Goal: Transaction & Acquisition: Obtain resource

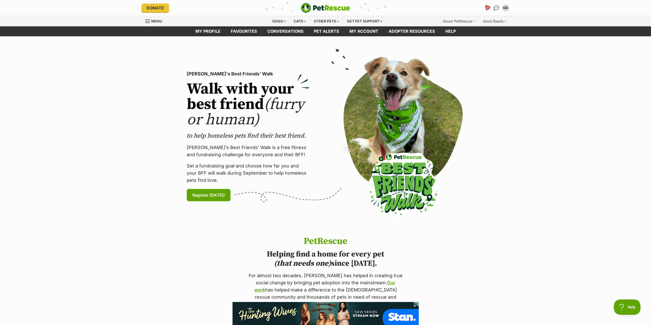
click at [487, 7] on icon "Favourites" at bounding box center [487, 8] width 6 height 6
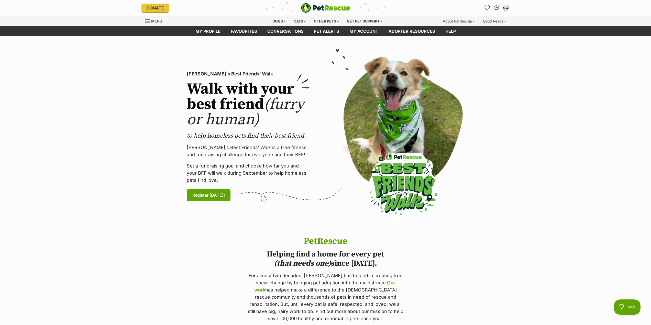
click at [149, 20] on div "Menu" at bounding box center [147, 21] width 5 height 4
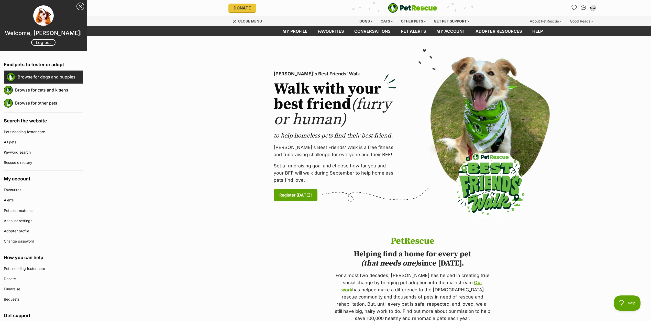
click at [44, 77] on link "Browse for dogs and puppies" at bounding box center [50, 77] width 65 height 11
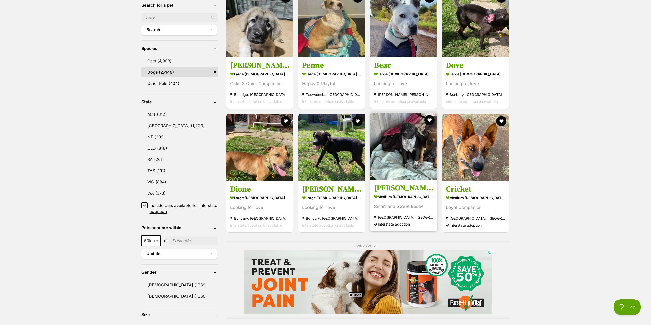
scroll to position [179, 0]
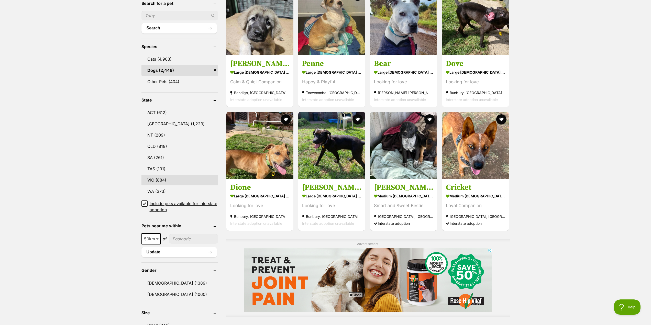
click at [162, 177] on link "VIC (884)" at bounding box center [179, 180] width 77 height 11
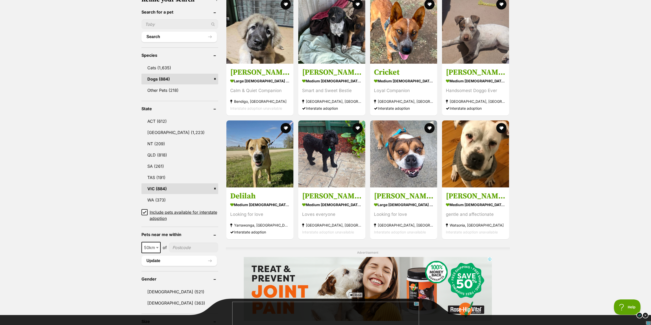
scroll to position [179, 0]
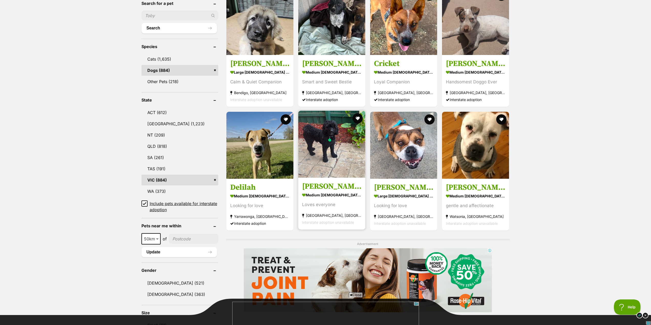
click at [330, 156] on img at bounding box center [331, 144] width 67 height 67
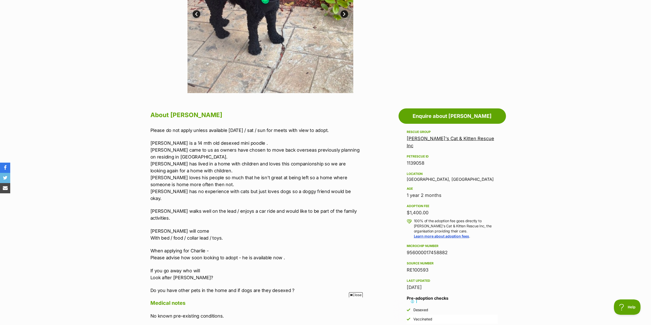
scroll to position [205, 0]
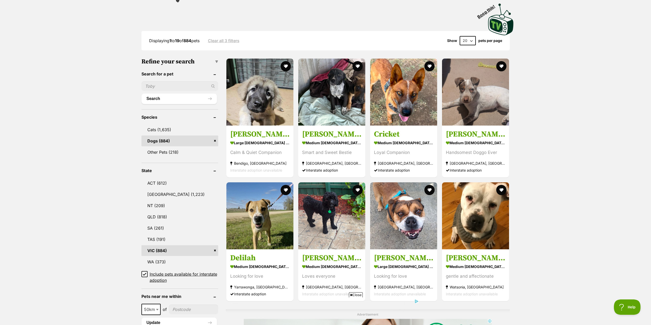
scroll to position [77, 0]
